Goal: Task Accomplishment & Management: Manage account settings

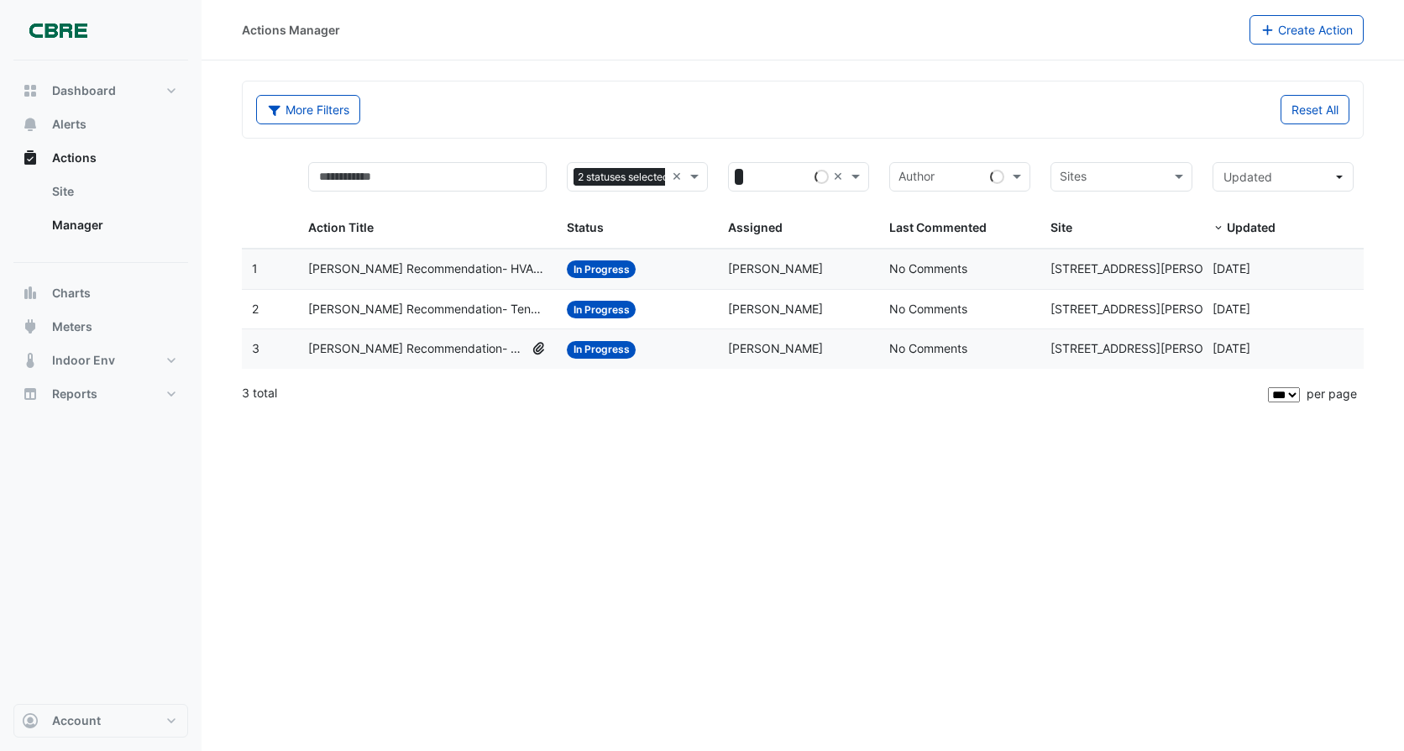
select select "***"
click at [478, 345] on span "[PERSON_NAME] Recommendation- Retail Kitchen Exhaust Fan" at bounding box center [416, 348] width 217 height 19
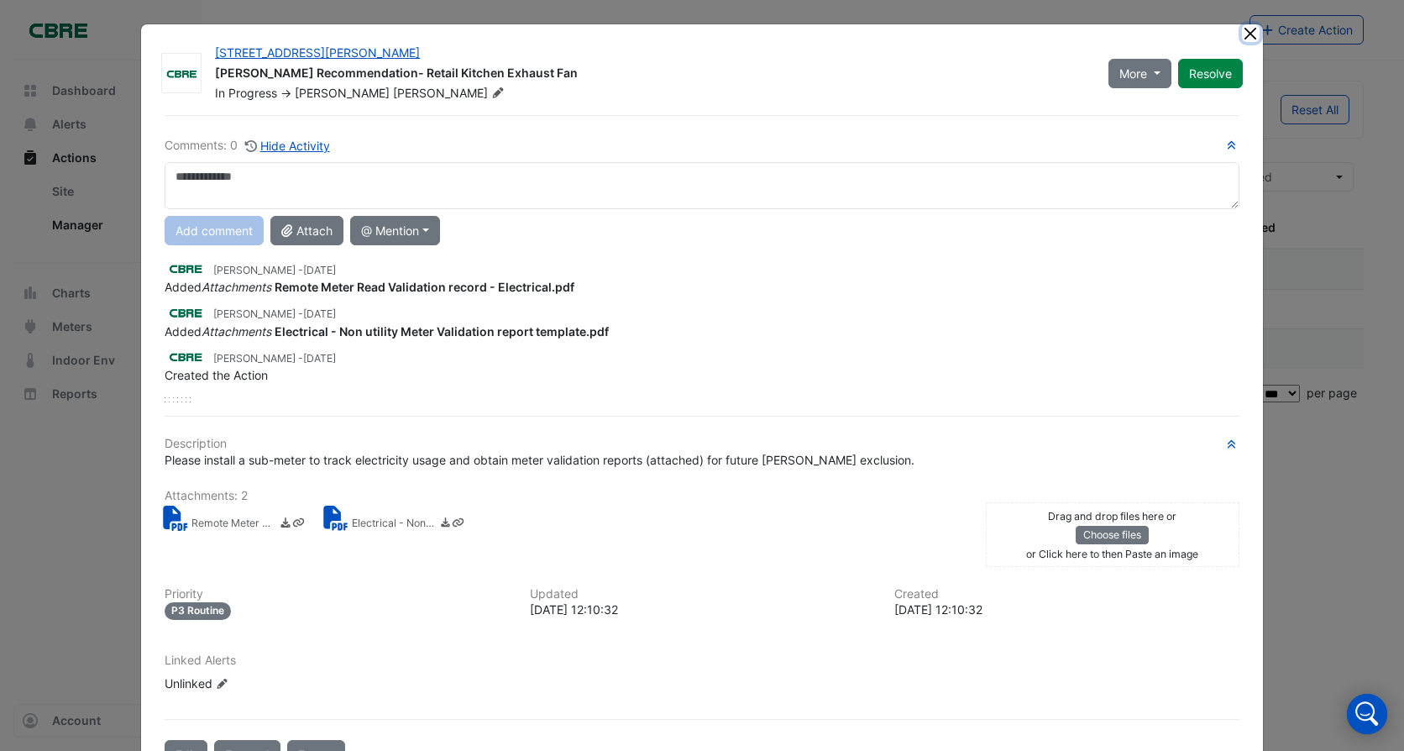
click at [1247, 38] on button "Close" at bounding box center [1251, 33] width 18 height 18
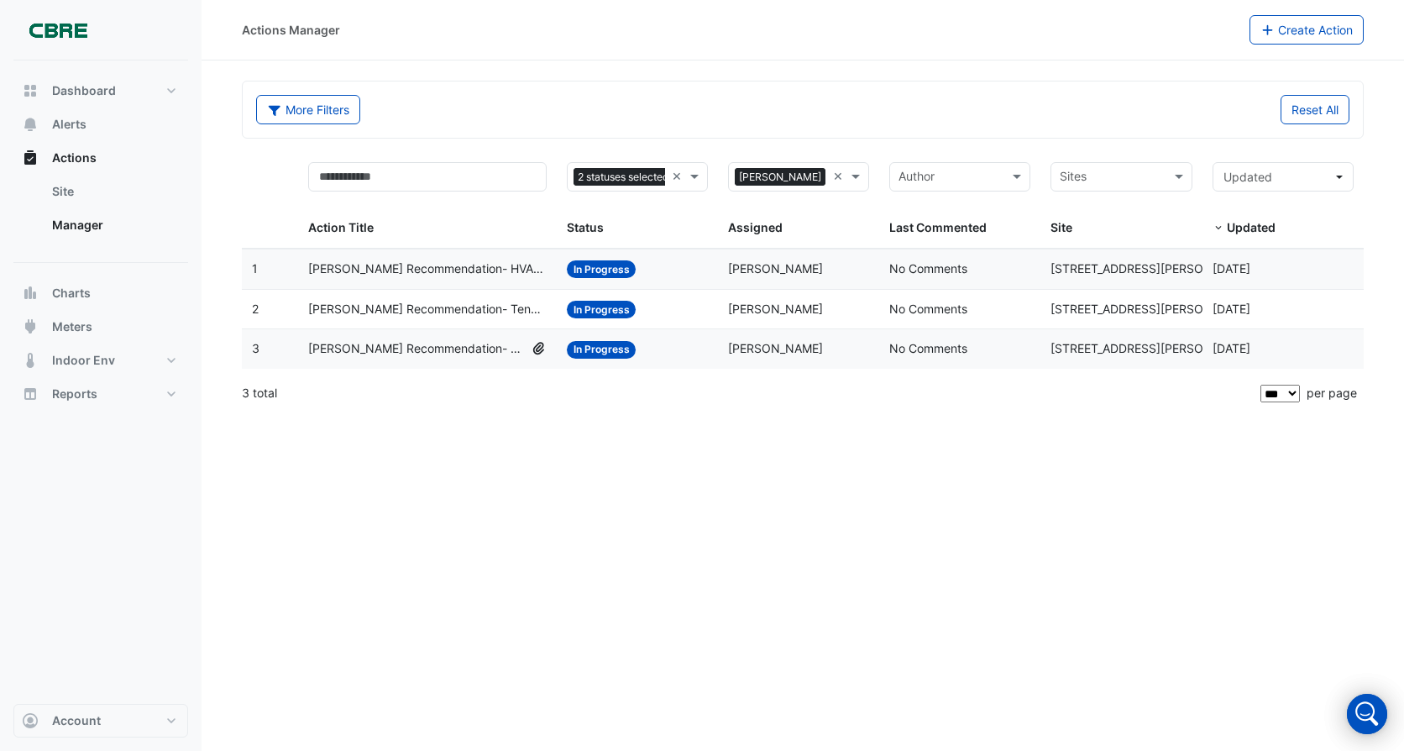
click at [452, 316] on span "[PERSON_NAME] Recommendation- Tenant Condenser Water Pumps 1 to 4" at bounding box center [427, 309] width 239 height 19
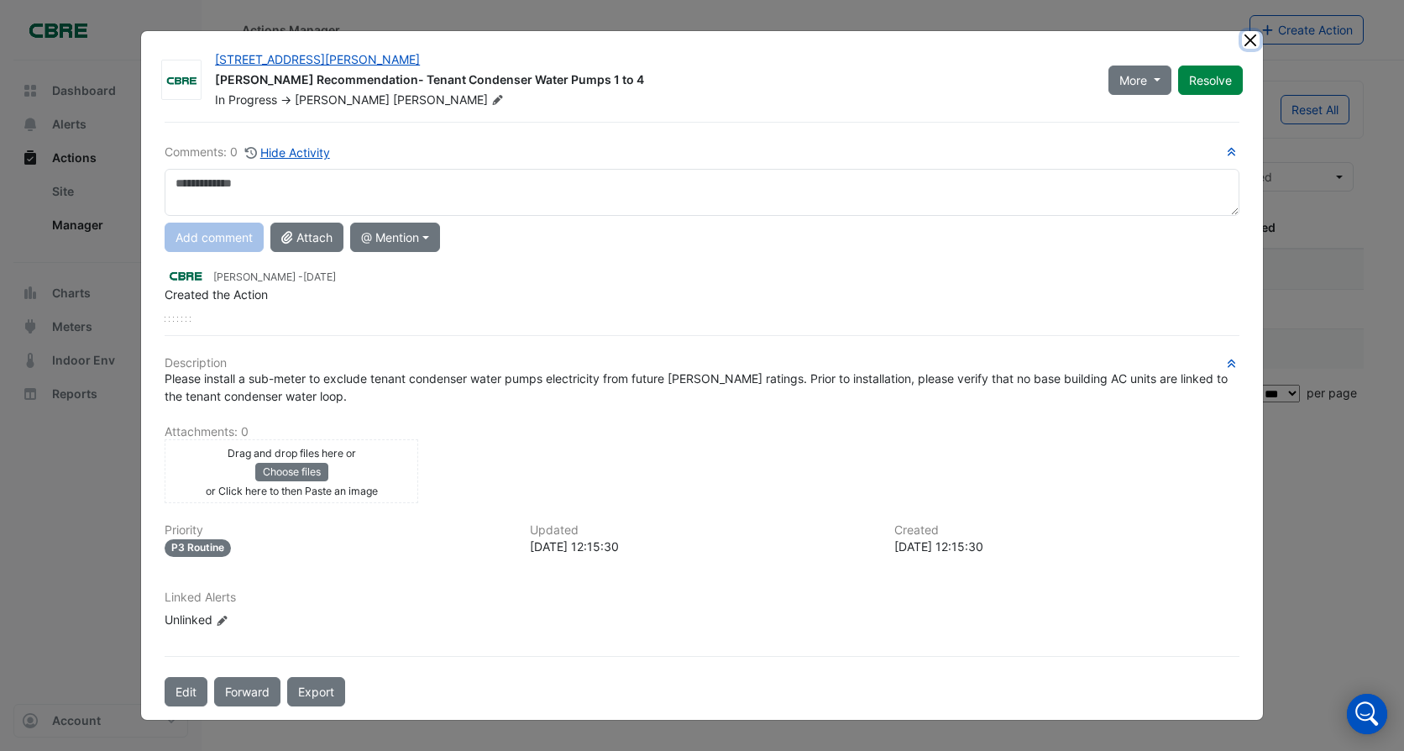
click at [1244, 41] on button "Close" at bounding box center [1251, 40] width 18 height 18
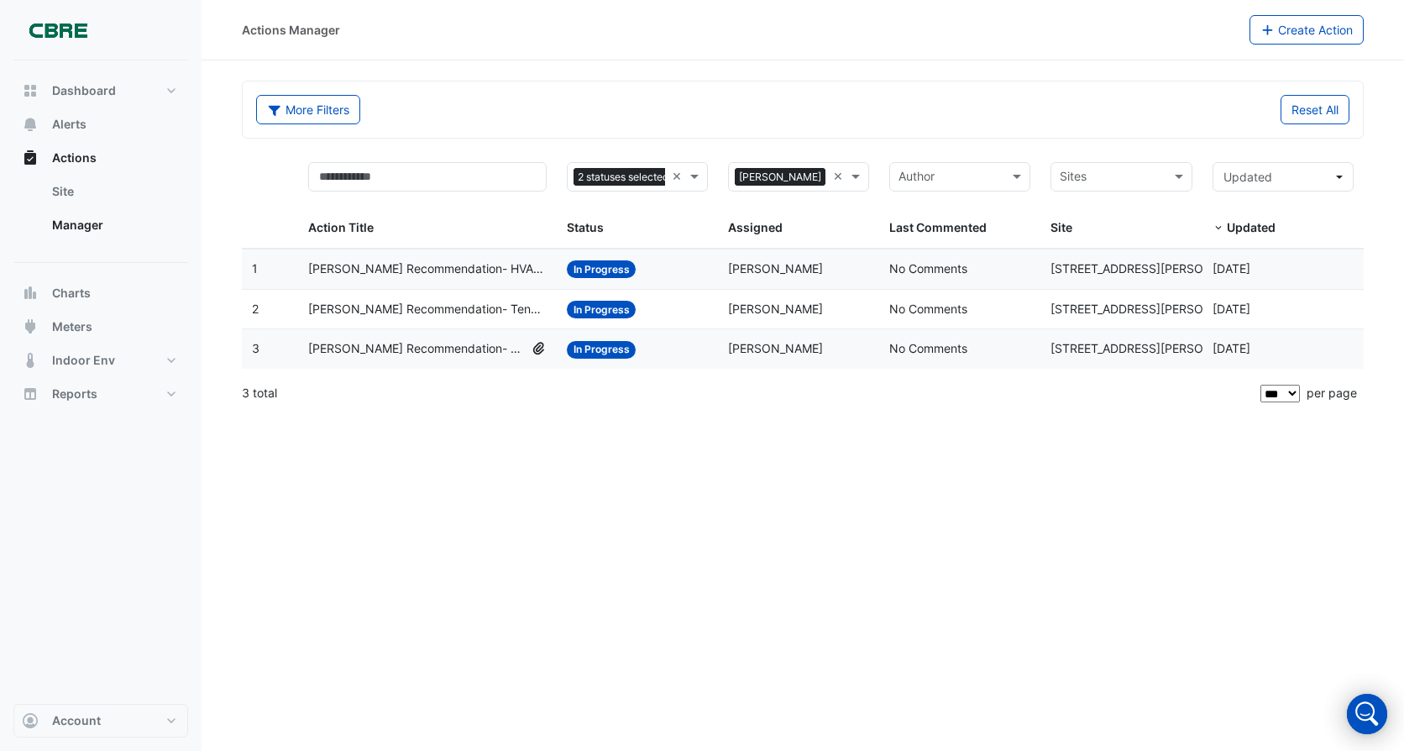
click at [421, 273] on span "[PERSON_NAME] Recommendation- HVAC Plant Operating Schedule" at bounding box center [427, 269] width 239 height 19
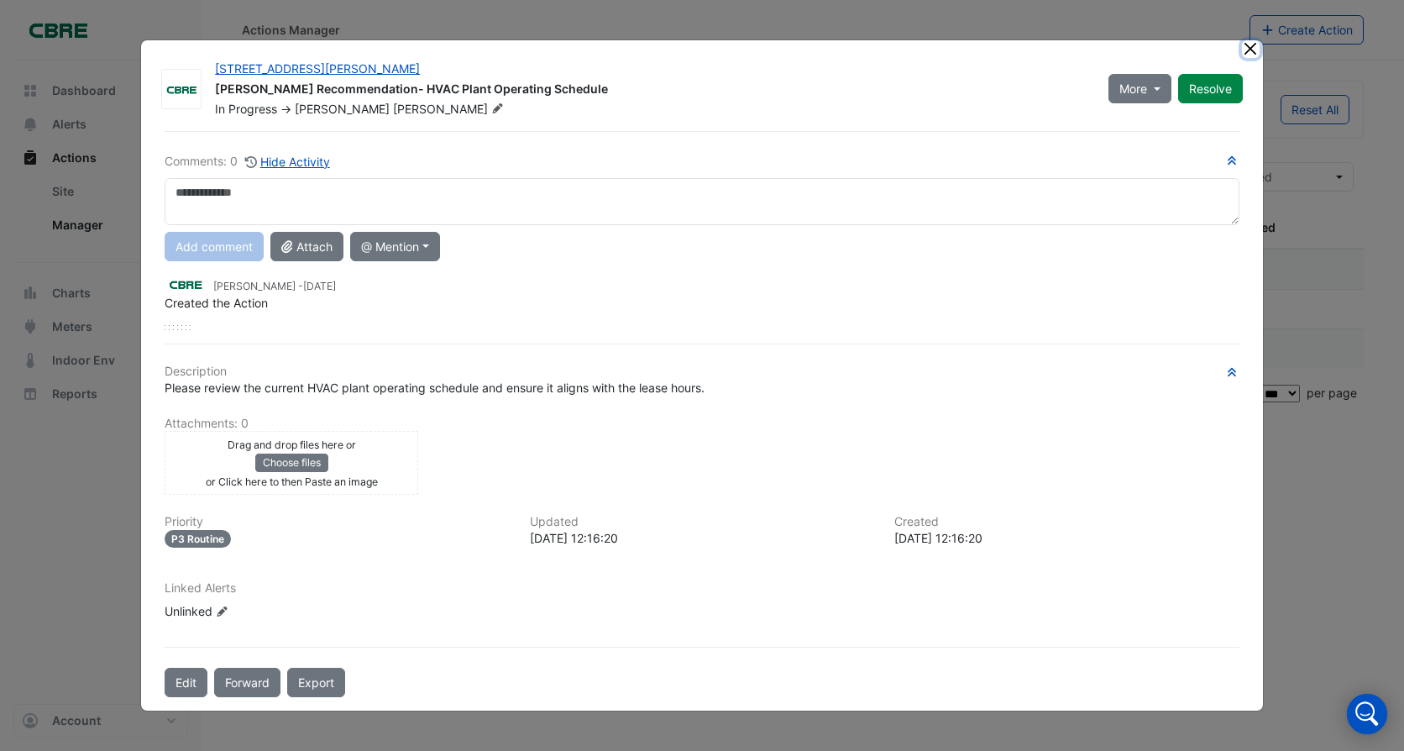
click at [1250, 52] on button "Close" at bounding box center [1251, 49] width 18 height 18
